Goal: Task Accomplishment & Management: Manage account settings

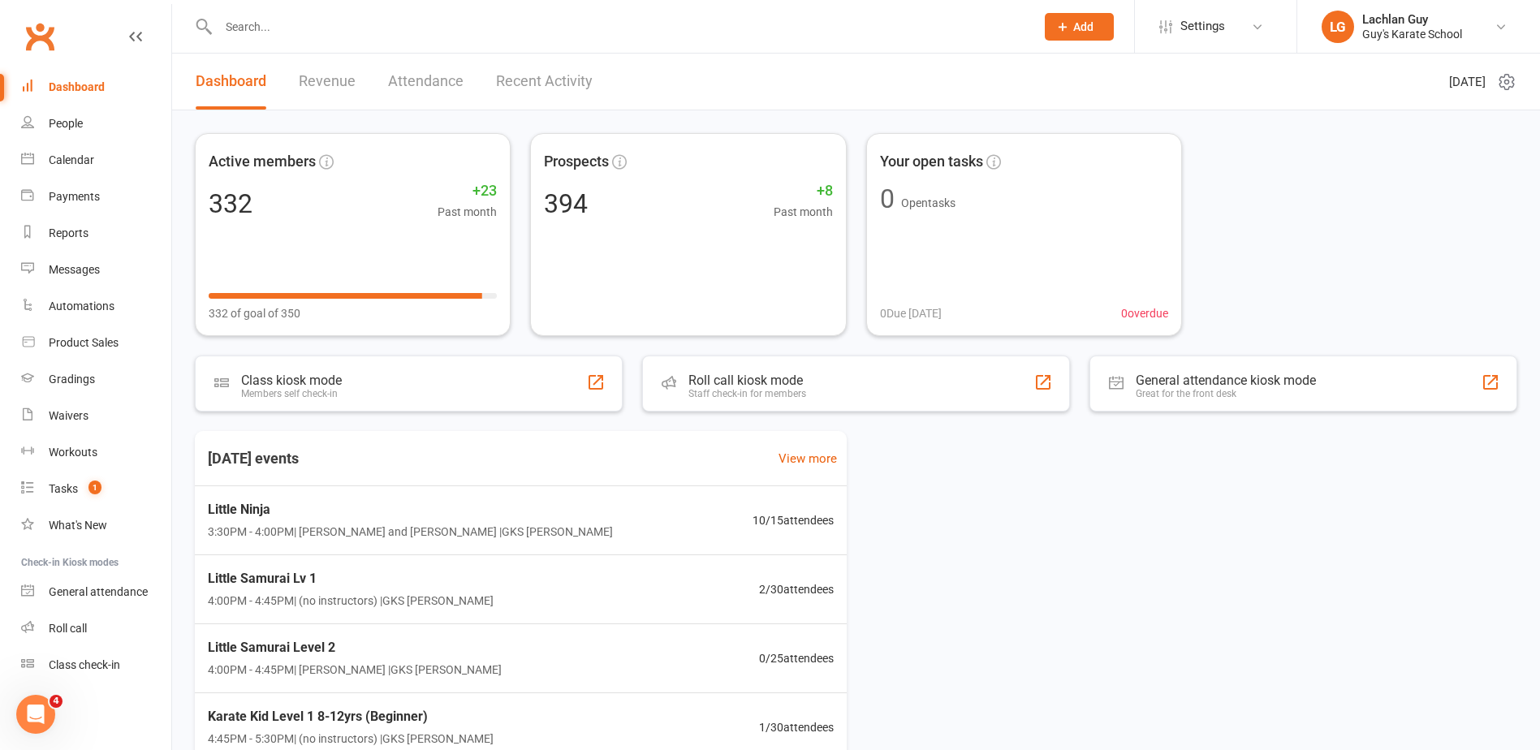
click at [421, 37] on input "text" at bounding box center [618, 26] width 810 height 23
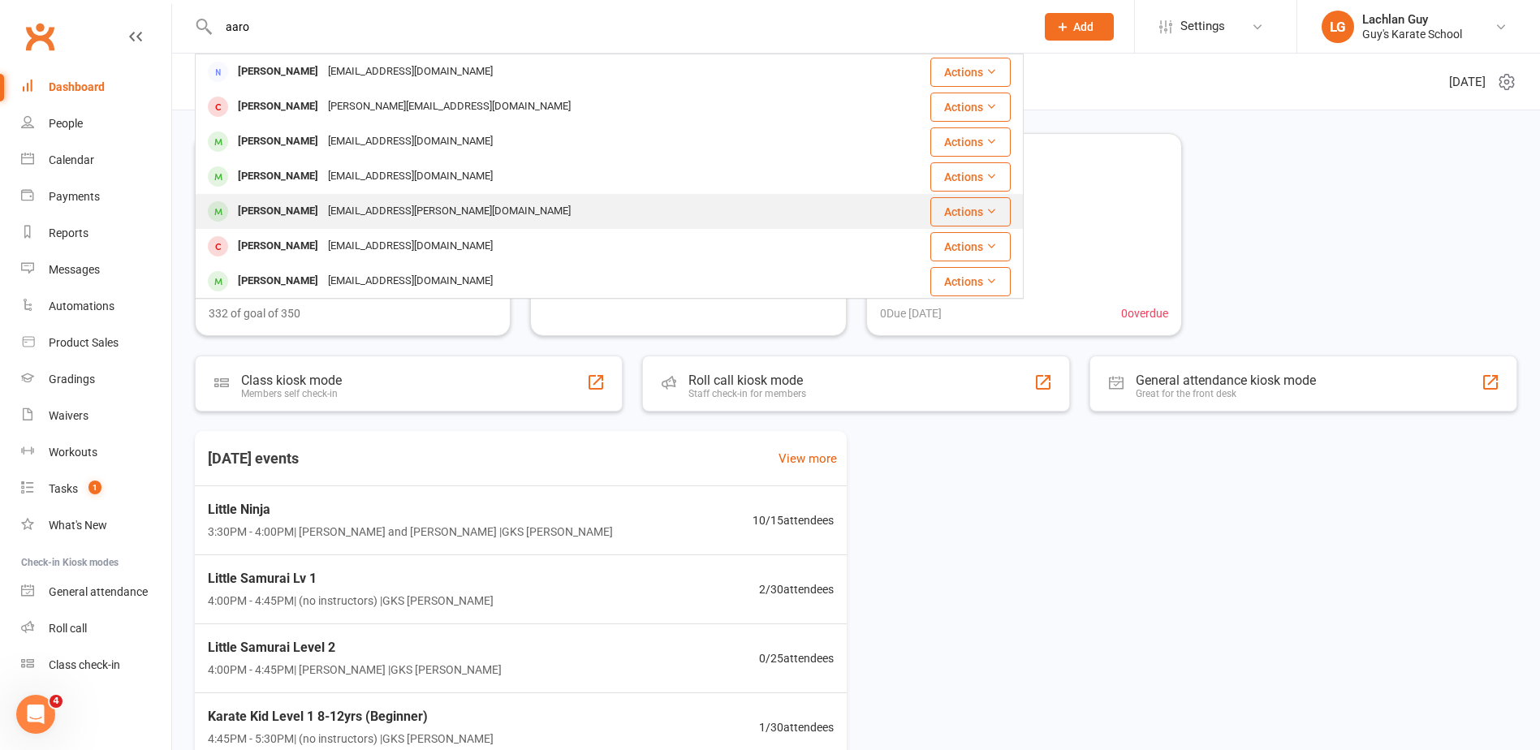
type input "aaro"
click at [341, 214] on div "[EMAIL_ADDRESS][PERSON_NAME][DOMAIN_NAME]" at bounding box center [449, 212] width 252 height 24
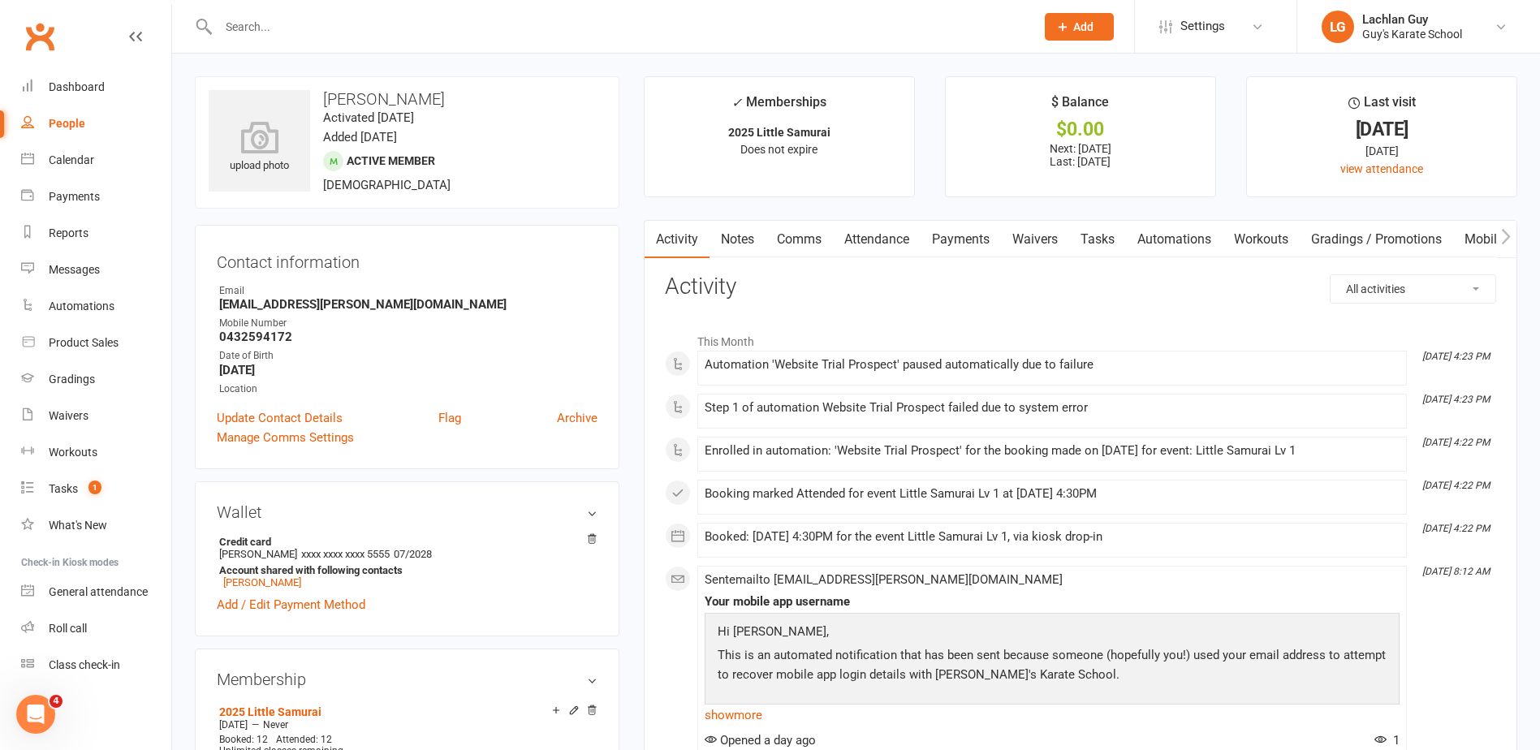
click at [957, 238] on link "Payments" at bounding box center [961, 239] width 80 height 37
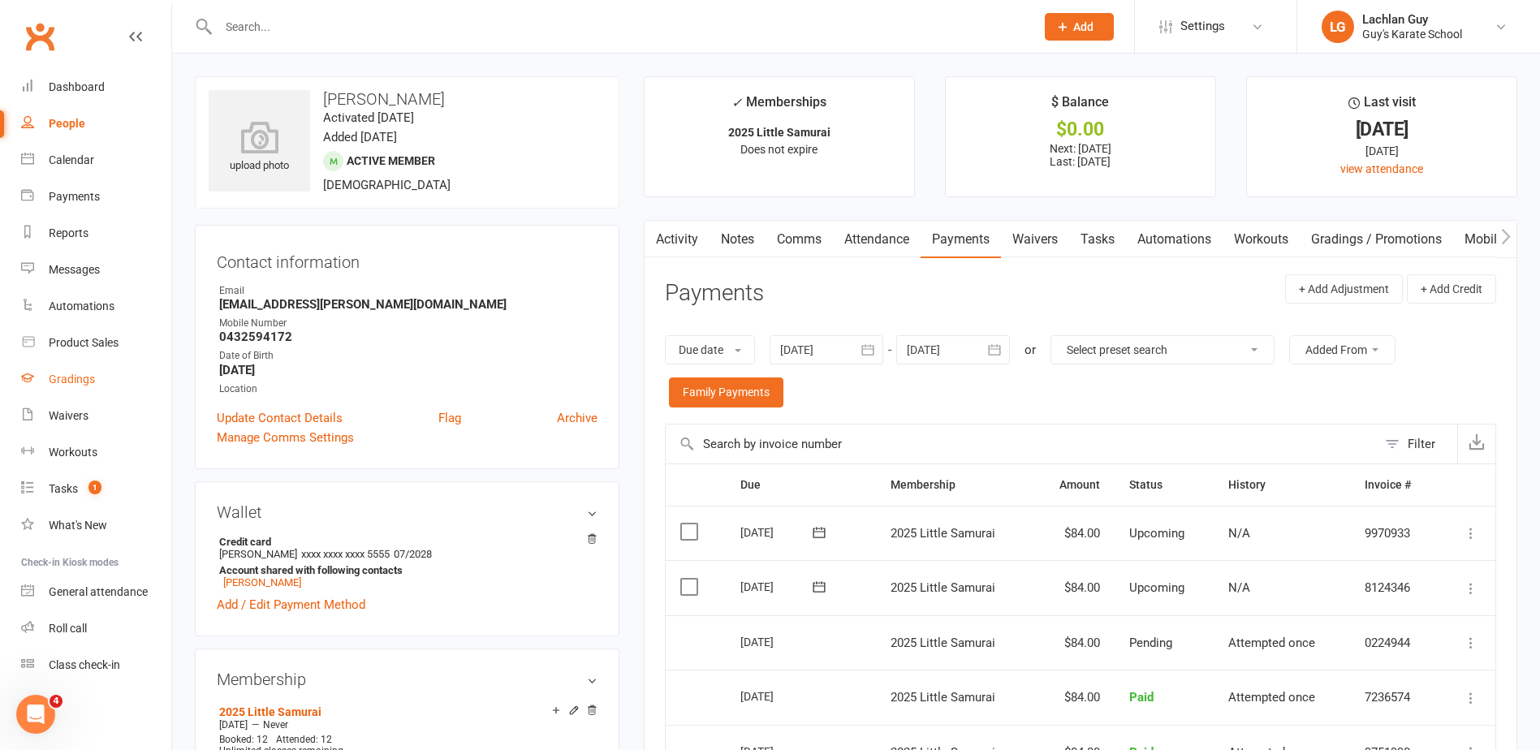
click at [82, 373] on div "Gradings" at bounding box center [72, 379] width 46 height 13
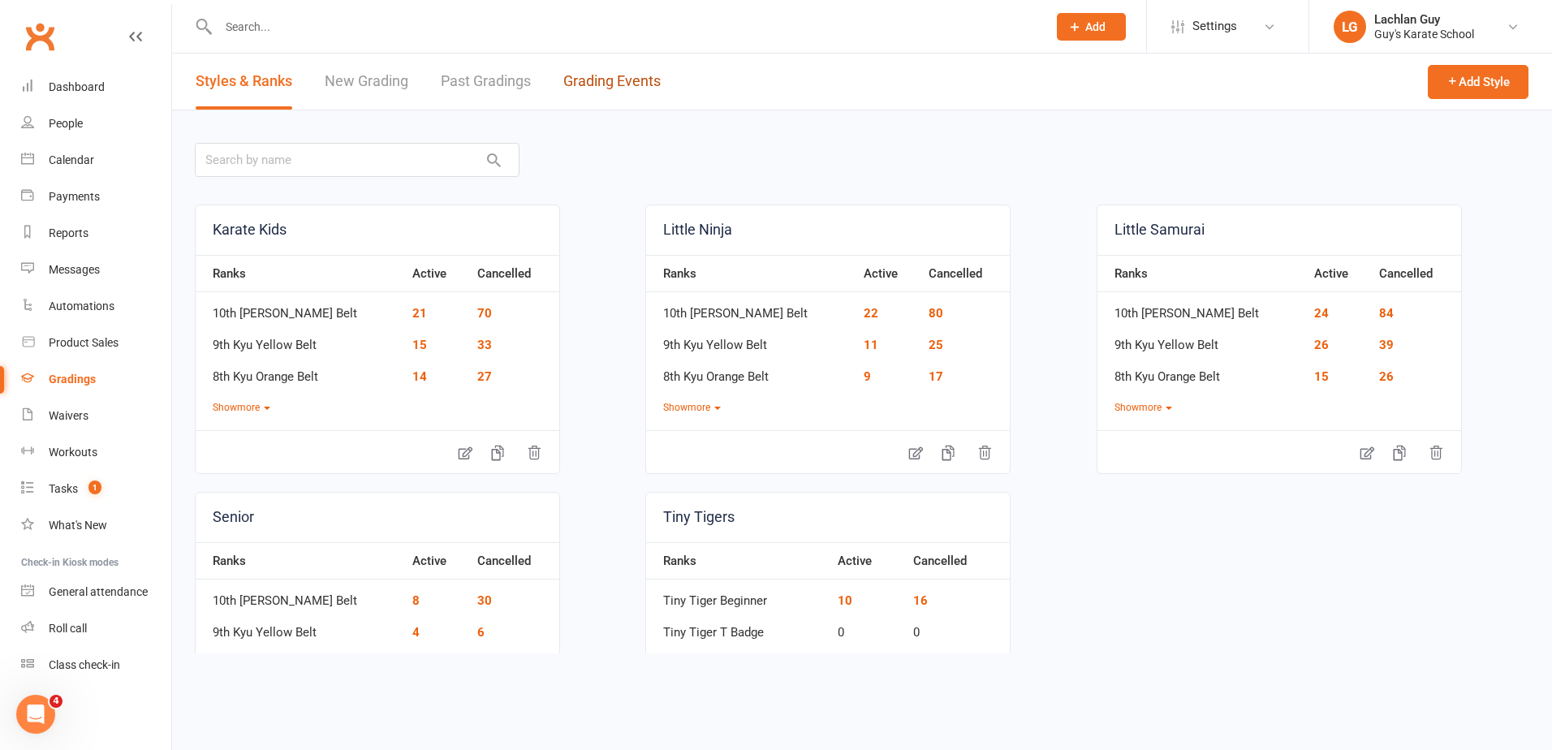
click at [588, 67] on link "Grading Events" at bounding box center [611, 82] width 97 height 56
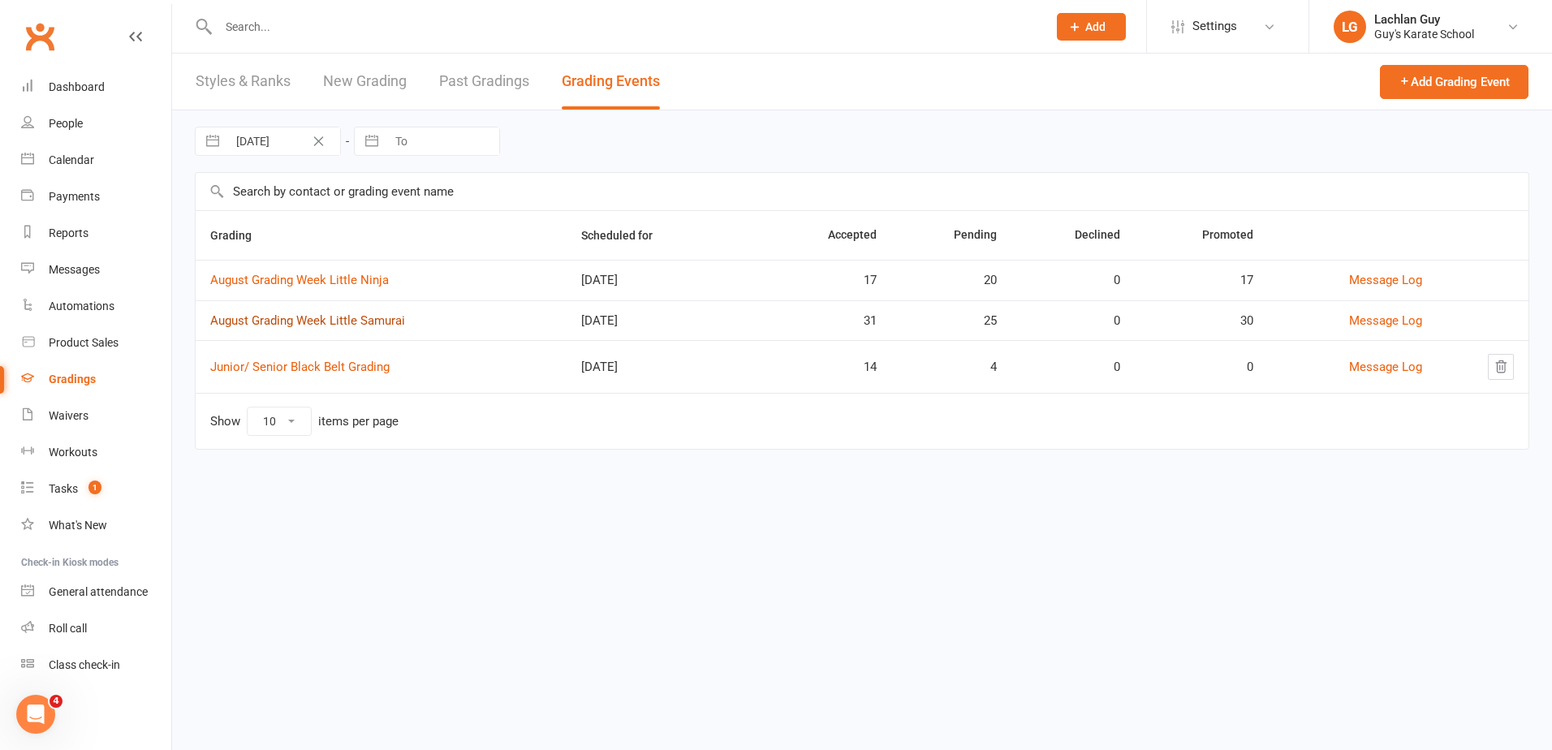
click at [361, 317] on link "August Grading Week Little Samurai" at bounding box center [307, 320] width 195 height 15
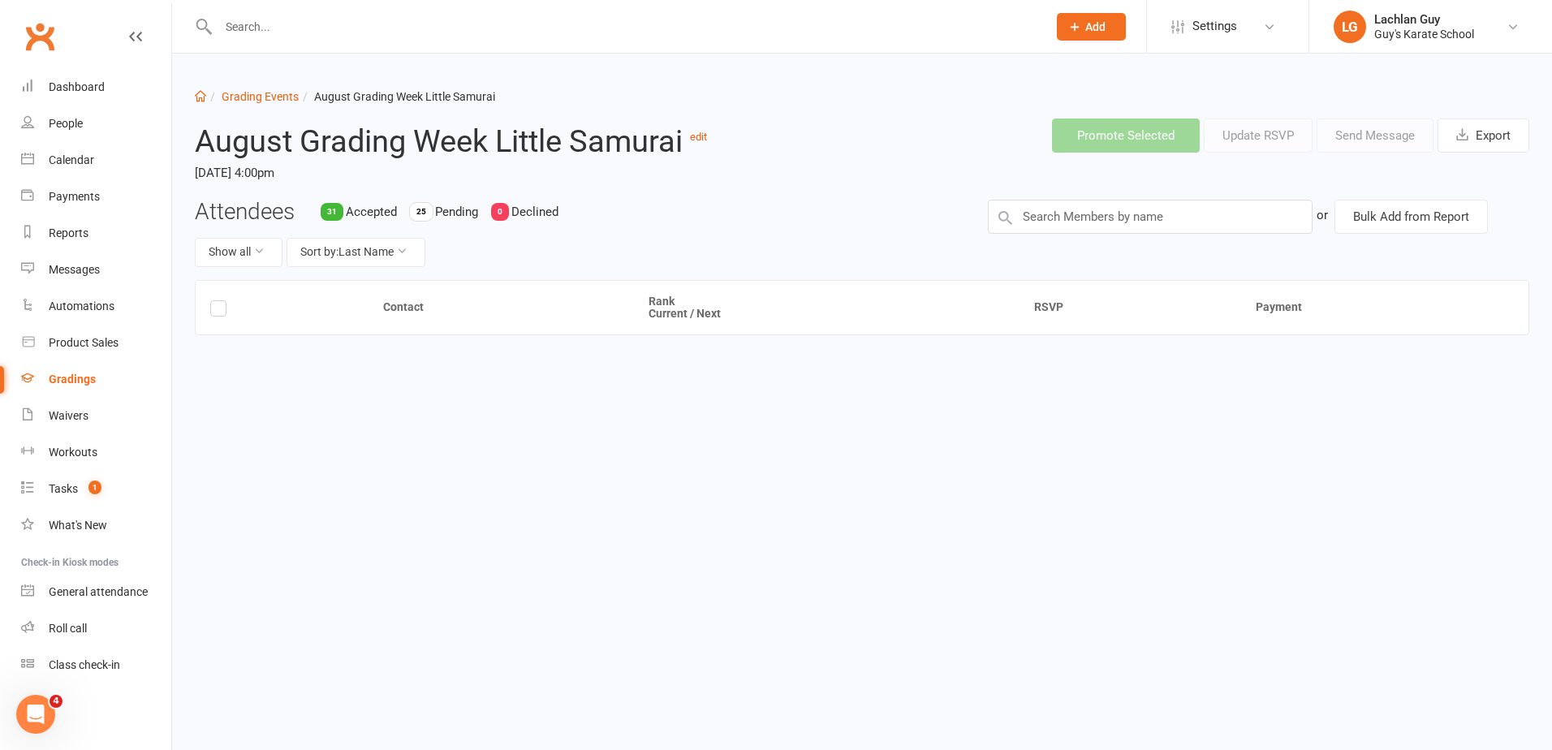
click at [889, 293] on tr "Contact Rank Current / Next RSVP Payment" at bounding box center [862, 308] width 1333 height 54
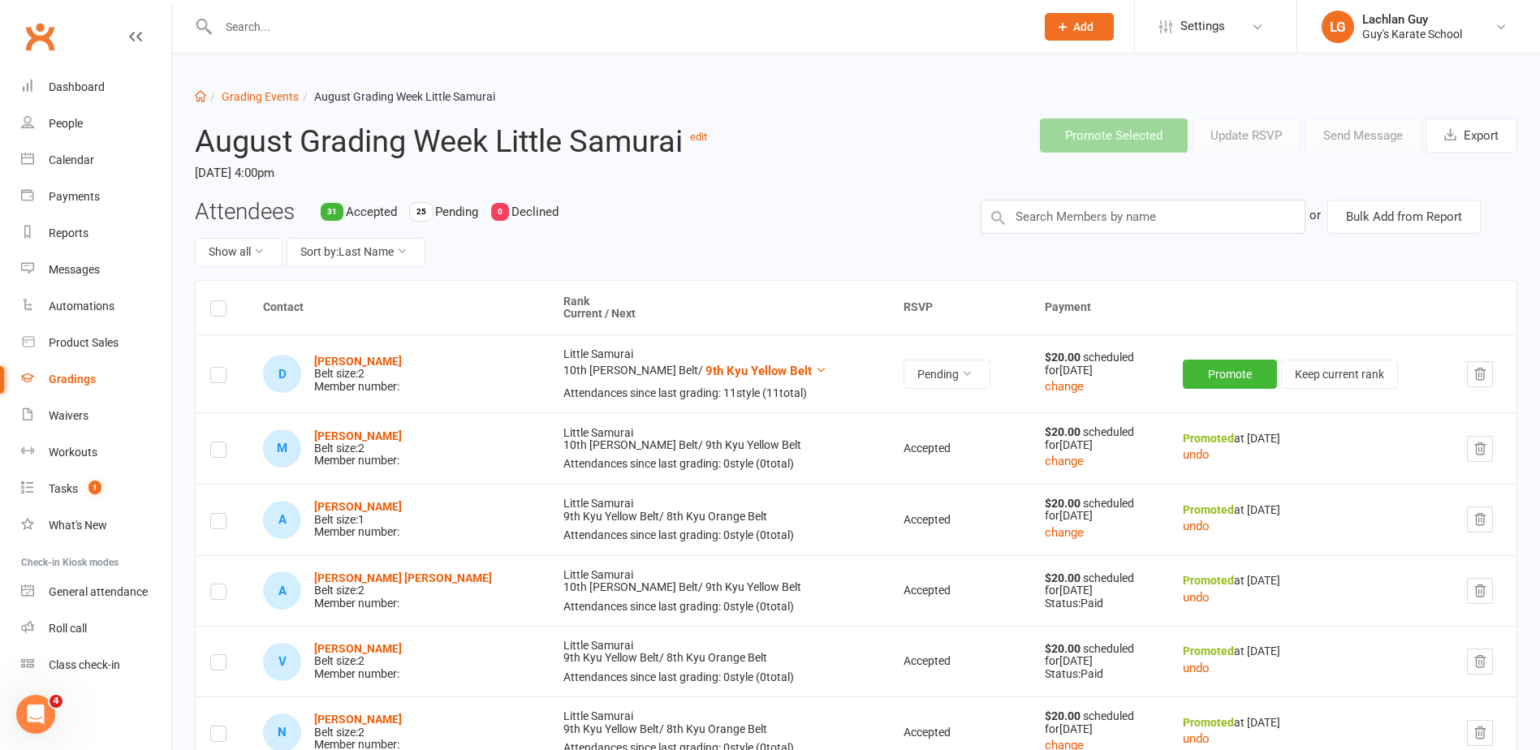
drag, startPoint x: 895, startPoint y: 289, endPoint x: 864, endPoint y: 198, distance: 96.0
click at [864, 198] on header "August Grading Week Little Samurai edit [DATE] 4:00pm Promote Selected Update R…" at bounding box center [856, 152] width 1347 height 93
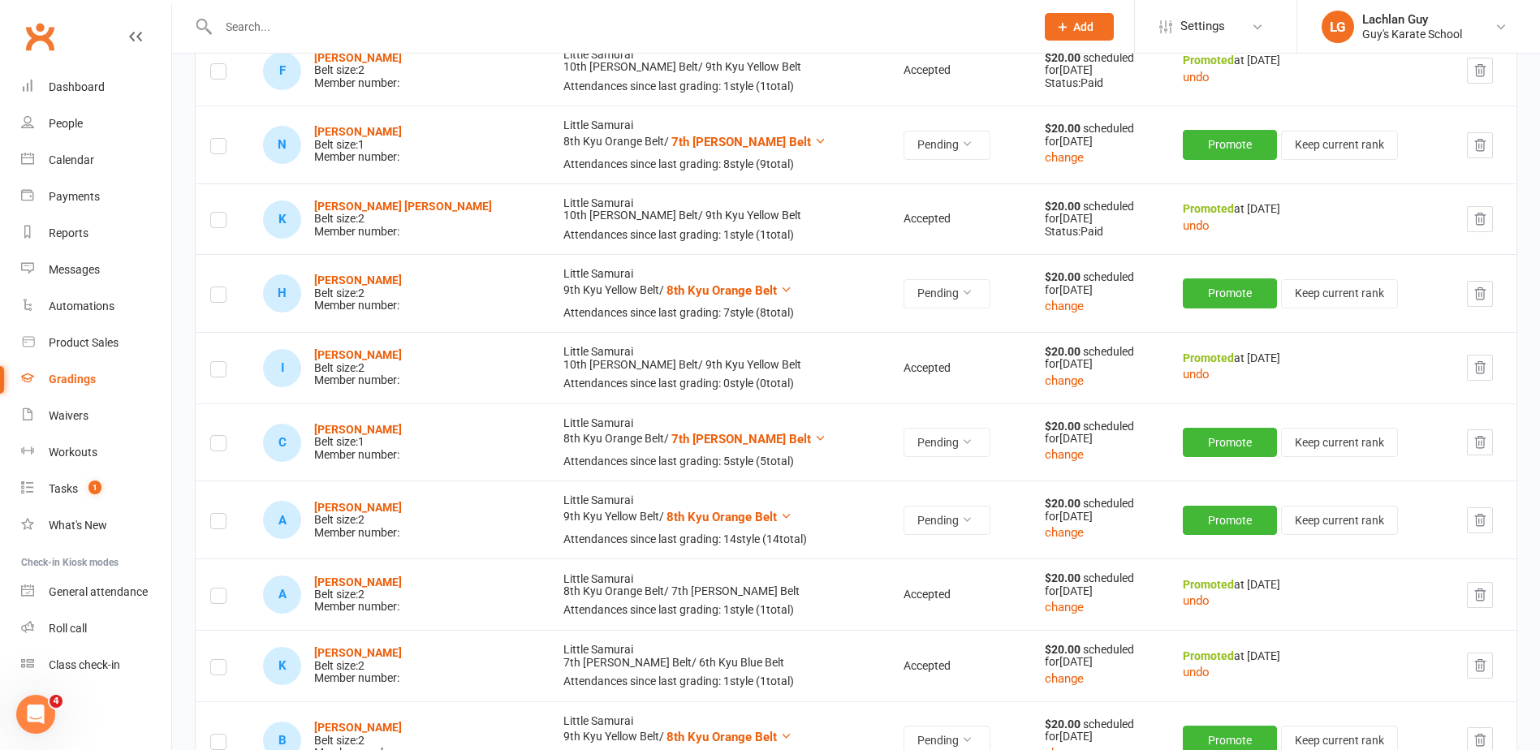
scroll to position [1055, 0]
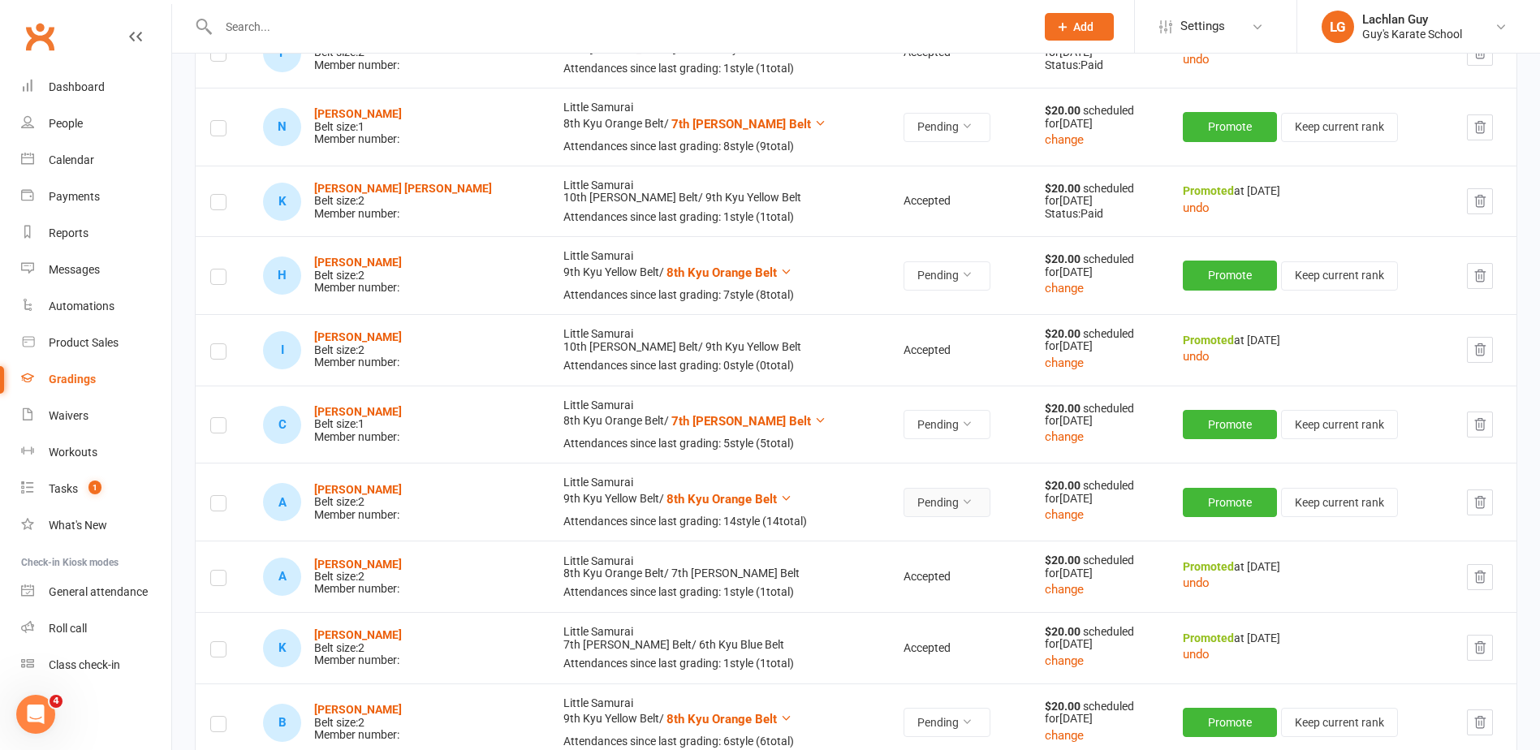
click at [923, 515] on button "Pending" at bounding box center [946, 502] width 87 height 29
click at [901, 537] on link "Accepted" at bounding box center [842, 540] width 161 height 32
click at [364, 490] on strong "[PERSON_NAME]" at bounding box center [358, 489] width 88 height 13
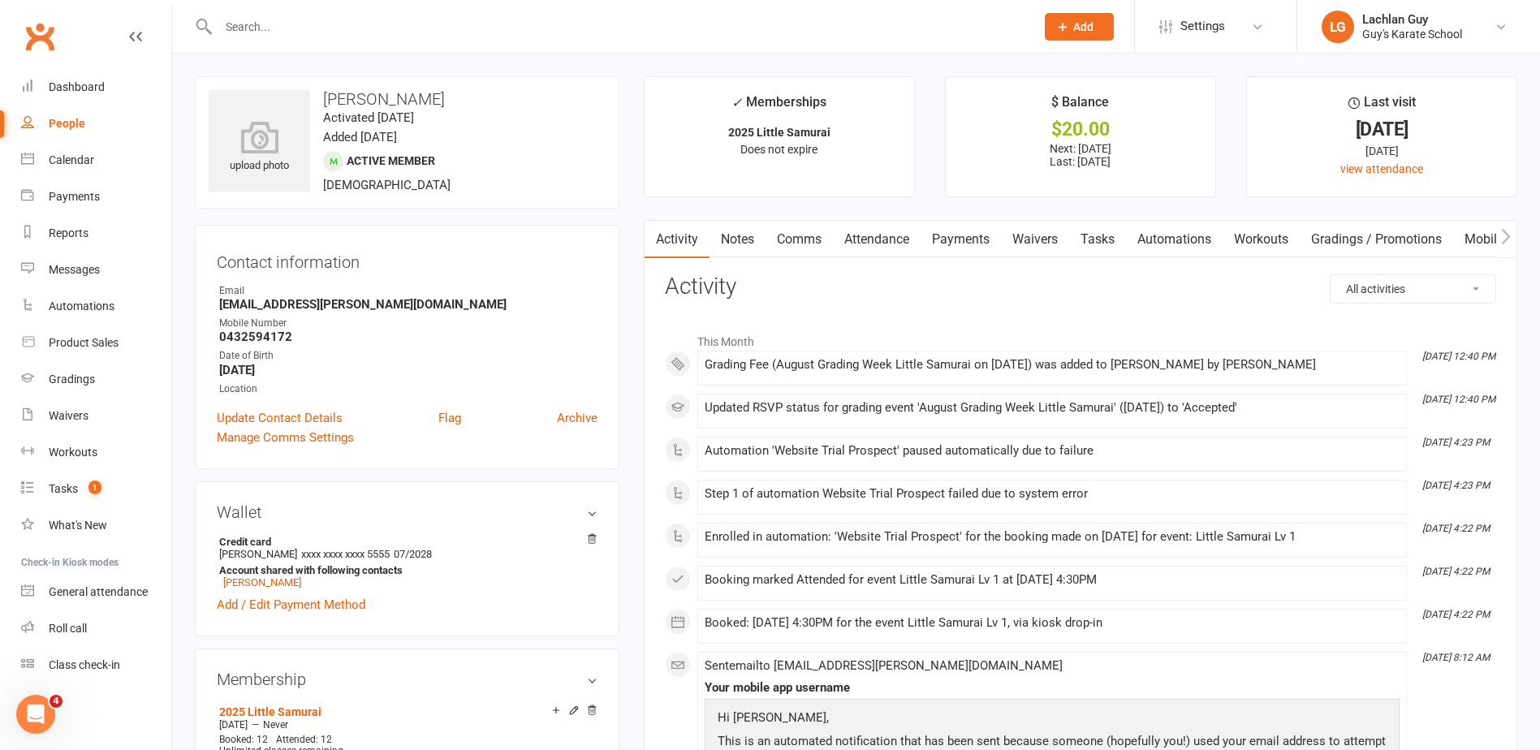
click at [968, 236] on link "Payments" at bounding box center [961, 239] width 80 height 37
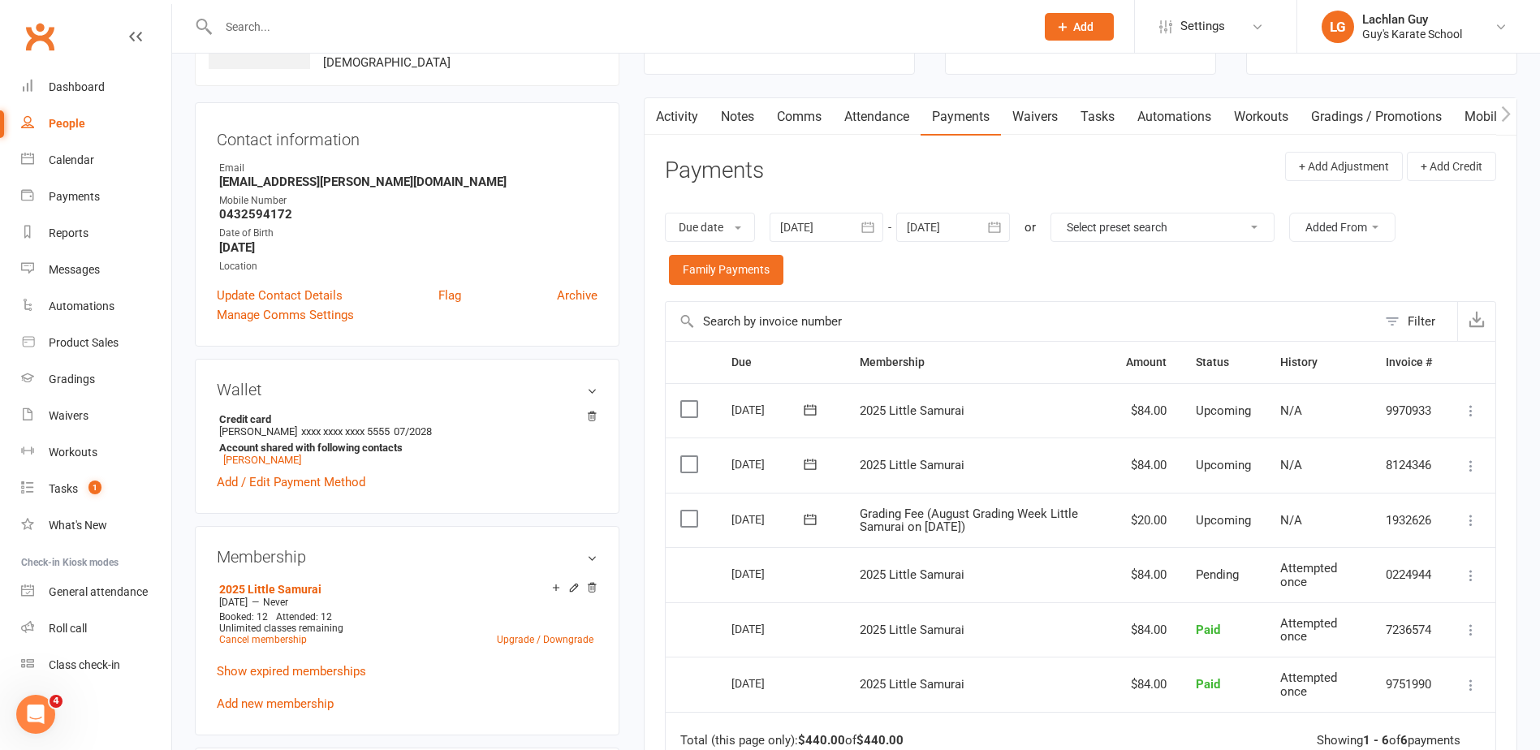
scroll to position [244, 0]
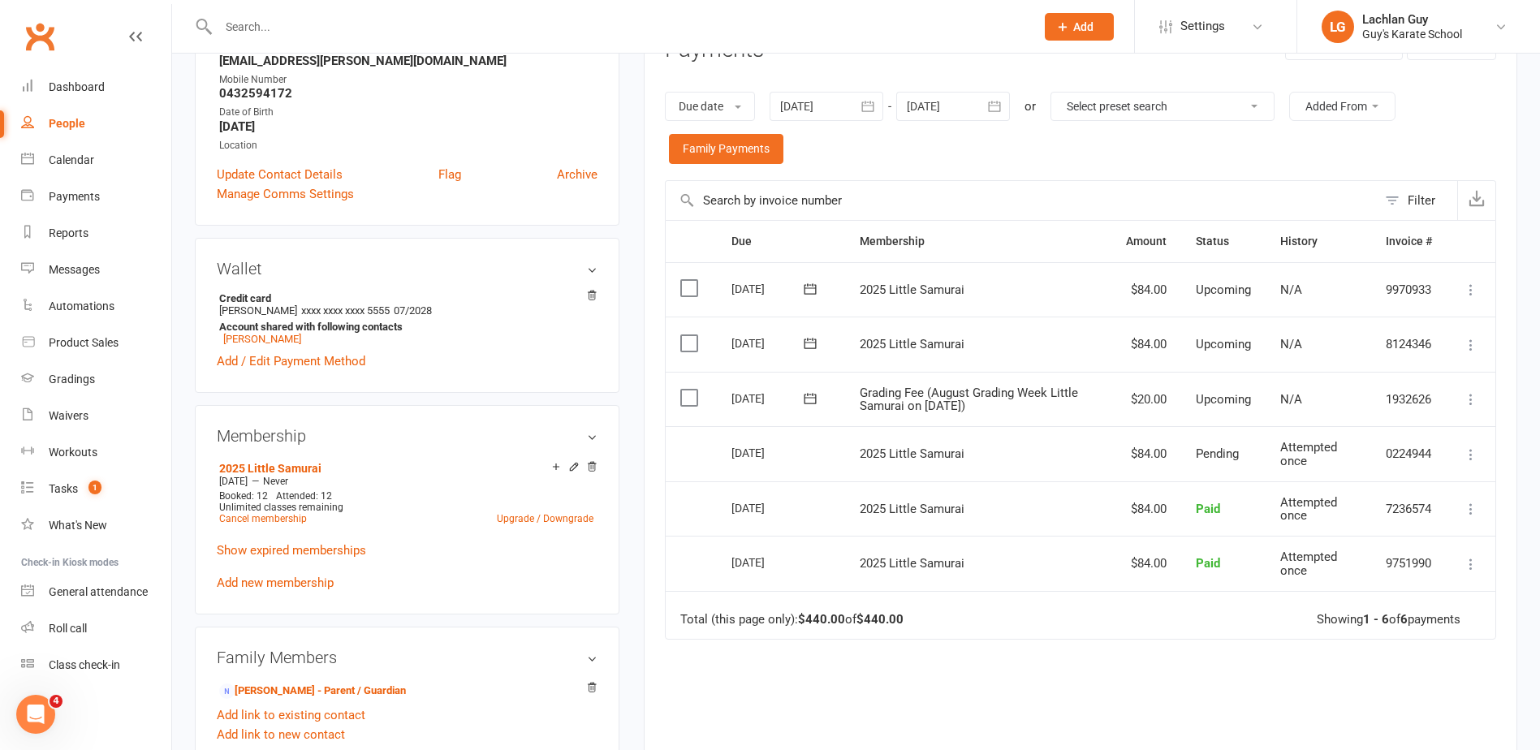
click at [684, 398] on label at bounding box center [691, 398] width 22 height 16
click at [684, 390] on input "checkbox" at bounding box center [685, 390] width 11 height 0
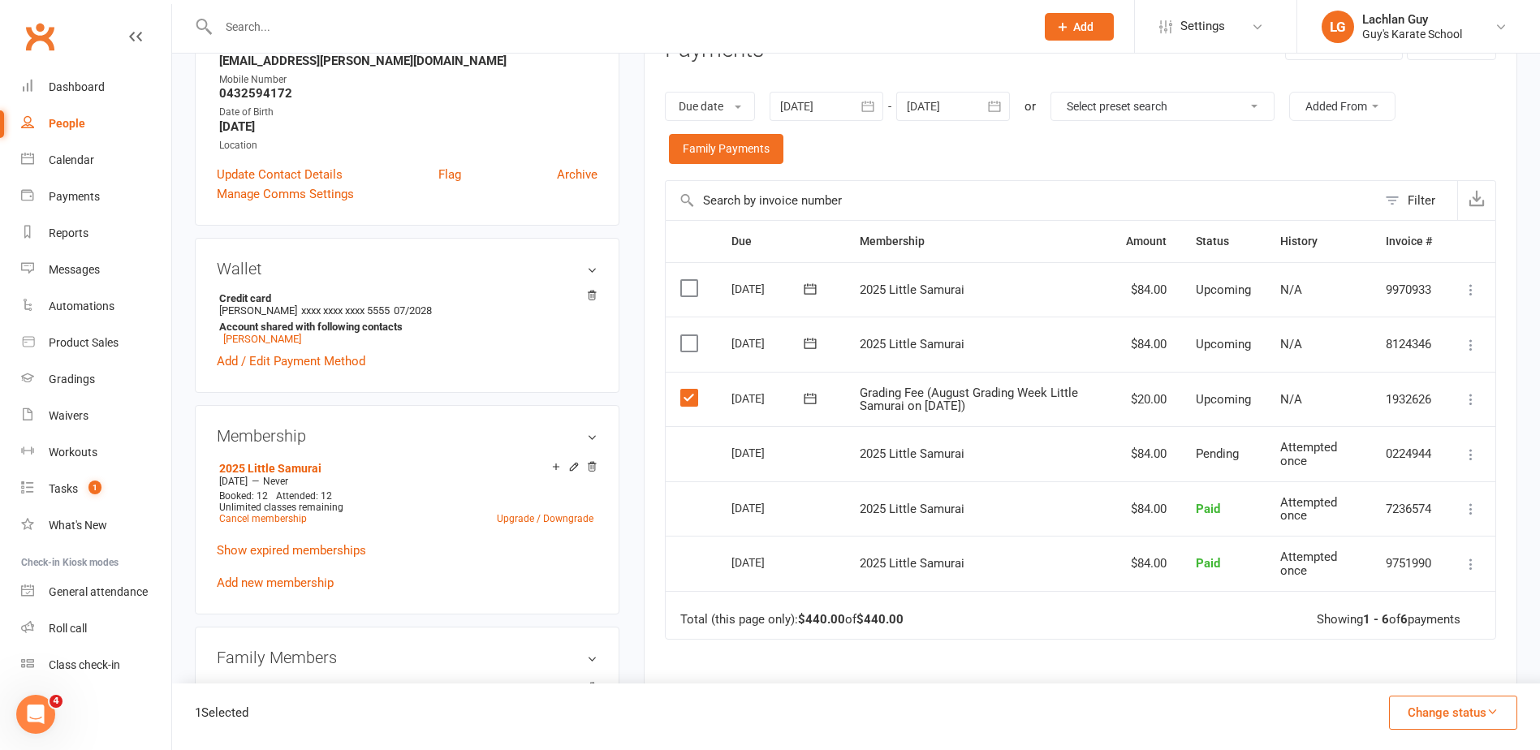
click at [1486, 724] on button "Change status" at bounding box center [1453, 713] width 128 height 34
click at [1440, 578] on link "Paid (Cash)" at bounding box center [1436, 571] width 161 height 32
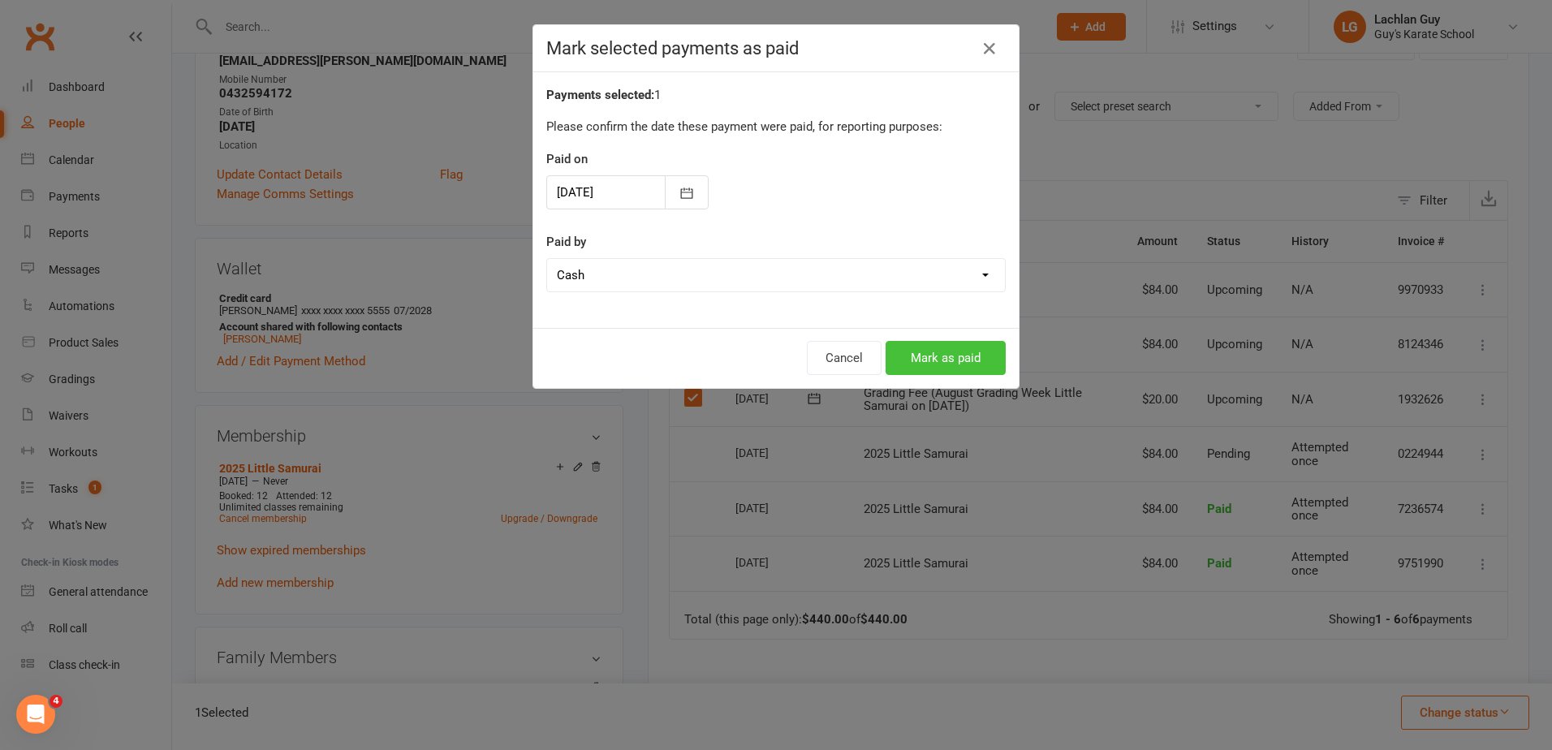
click at [970, 360] on button "Mark as paid" at bounding box center [946, 358] width 120 height 34
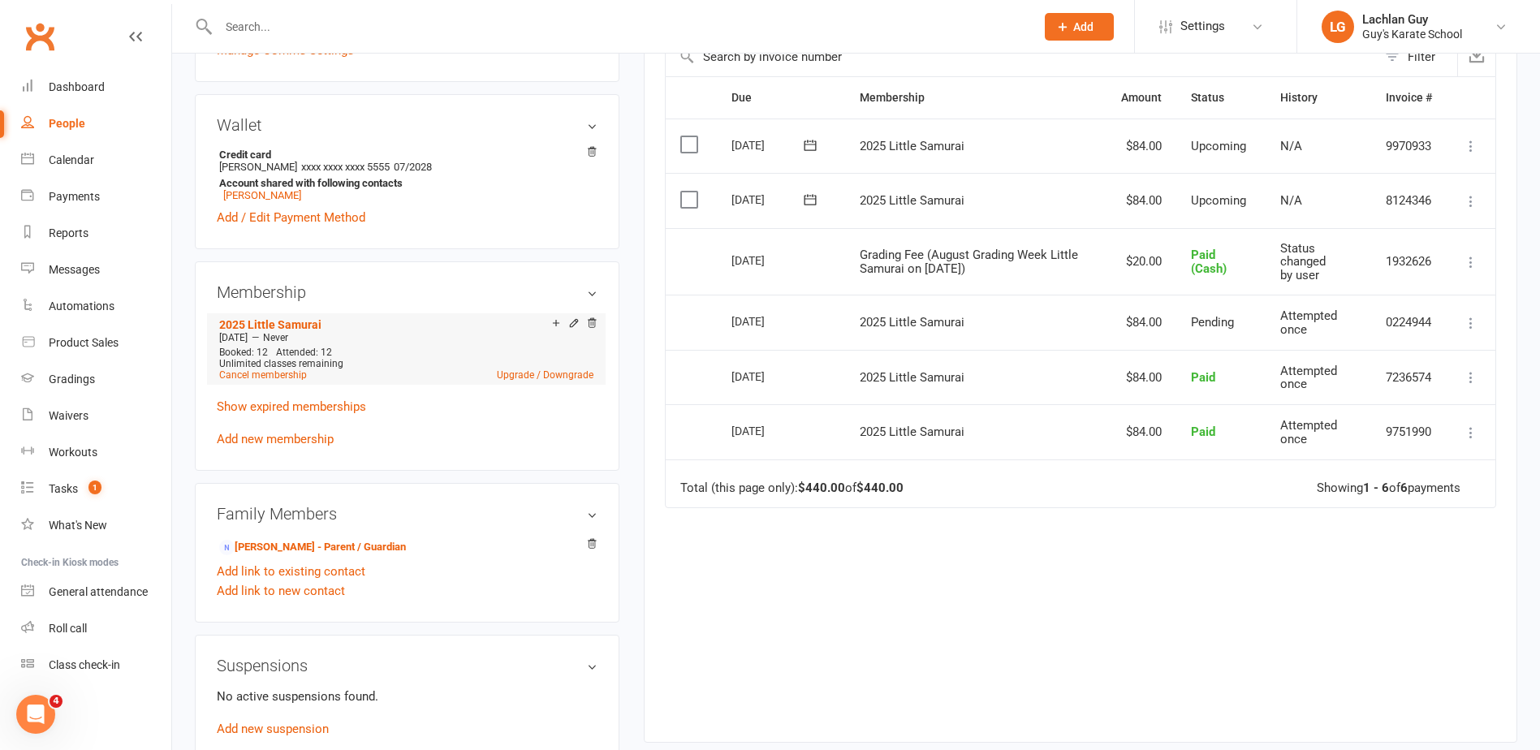
scroll to position [406, 0]
